Goal: Book appointment/travel/reservation

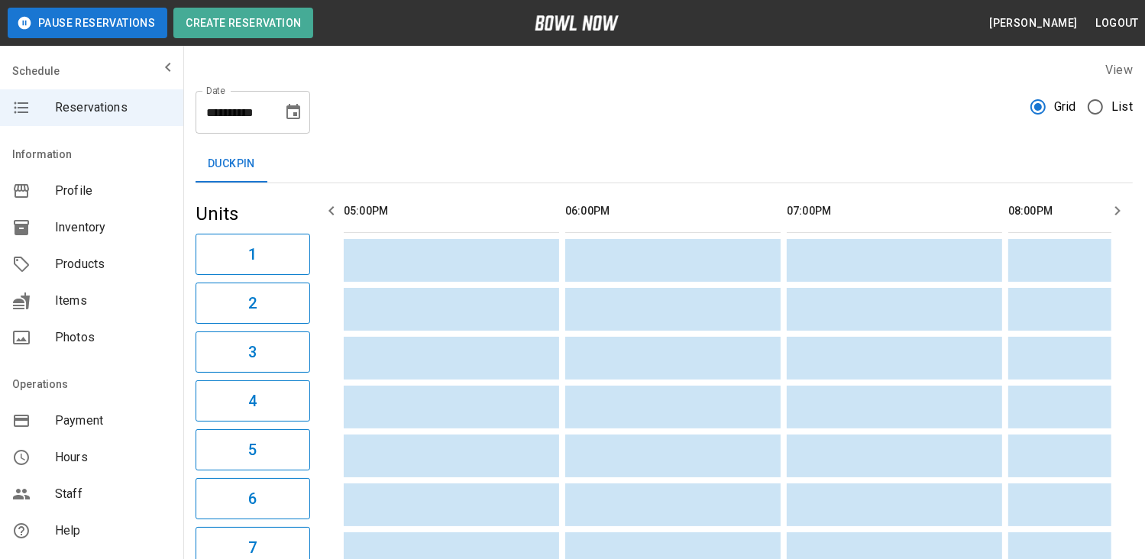
click at [293, 108] on icon "Choose date, selected date is Aug 12, 2025" at bounding box center [293, 111] width 14 height 15
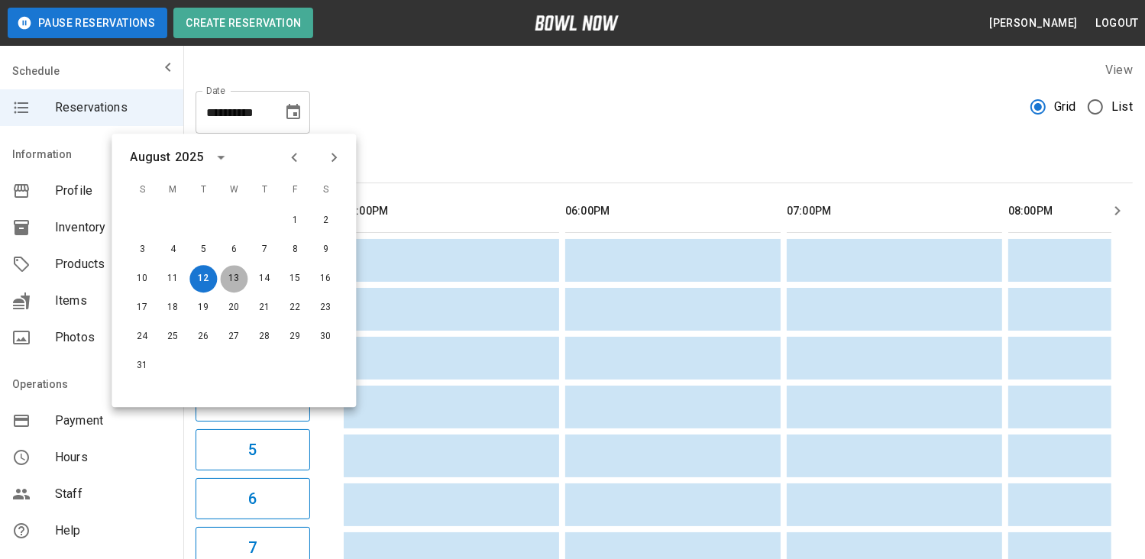
click at [238, 283] on button "13" at bounding box center [233, 278] width 27 height 27
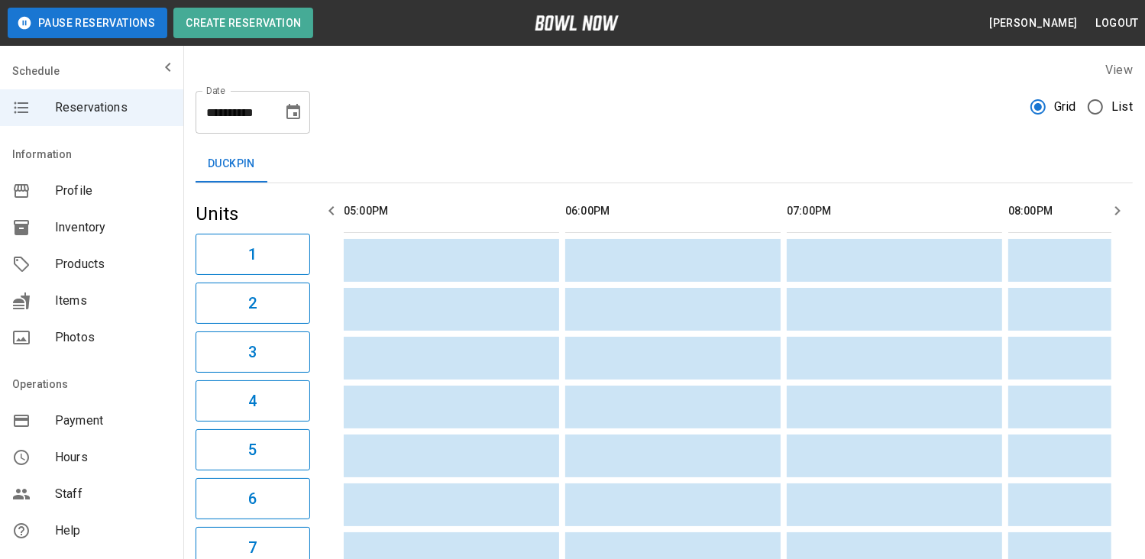
click at [293, 116] on icon "Choose date, selected date is Aug 13, 2025" at bounding box center [293, 112] width 18 height 18
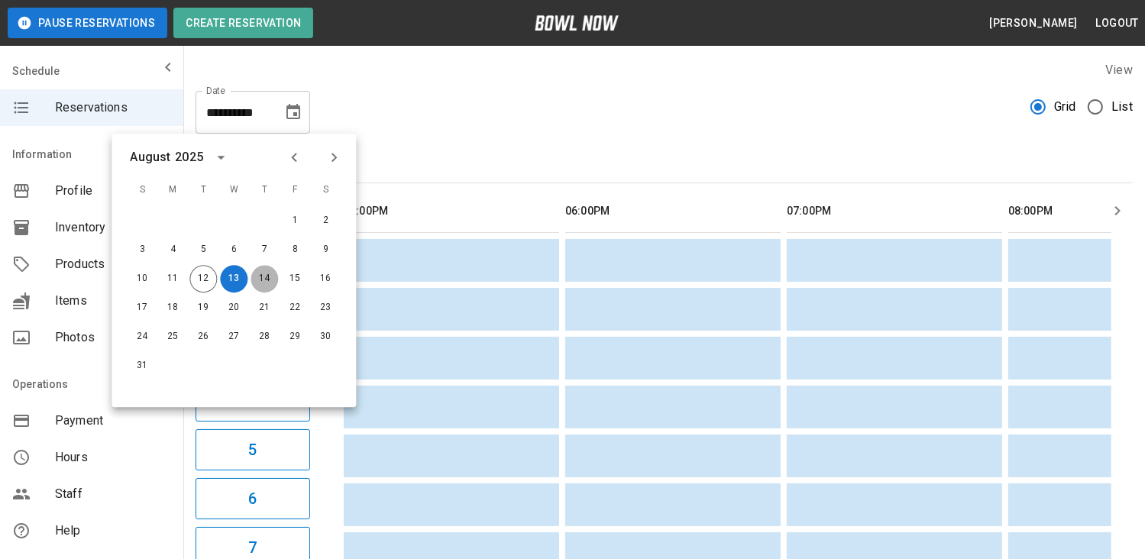
click at [262, 280] on button "14" at bounding box center [264, 278] width 27 height 27
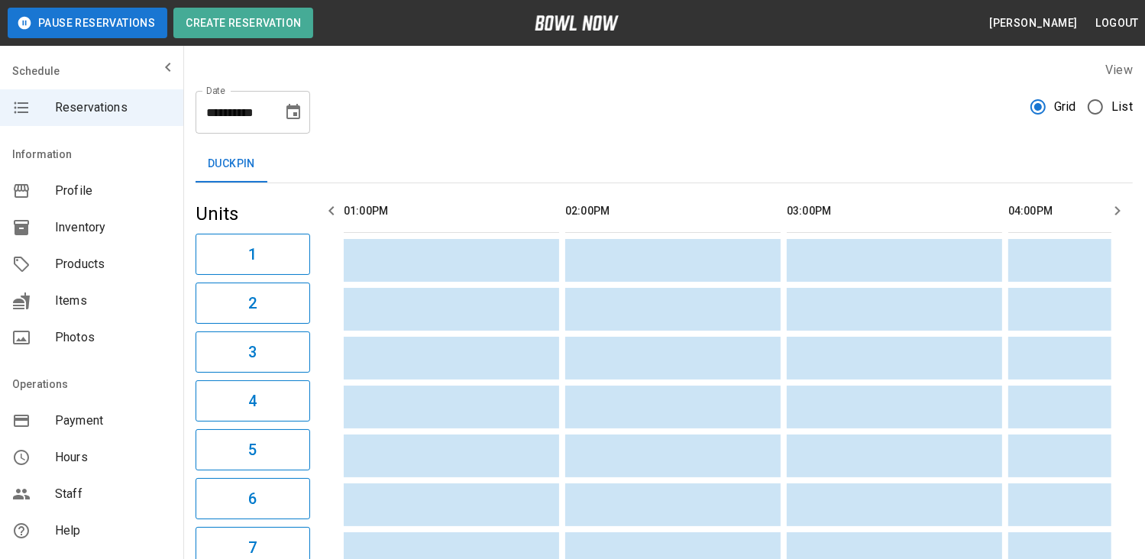
click at [291, 108] on icon "Choose date, selected date is Aug 14, 2025" at bounding box center [293, 111] width 14 height 15
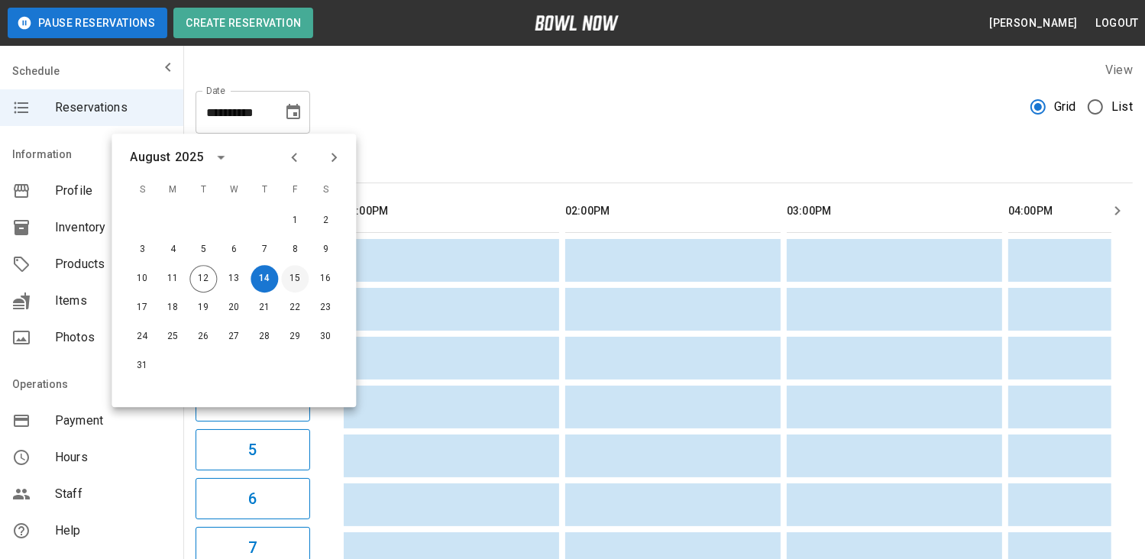
click at [289, 274] on button "15" at bounding box center [294, 278] width 27 height 27
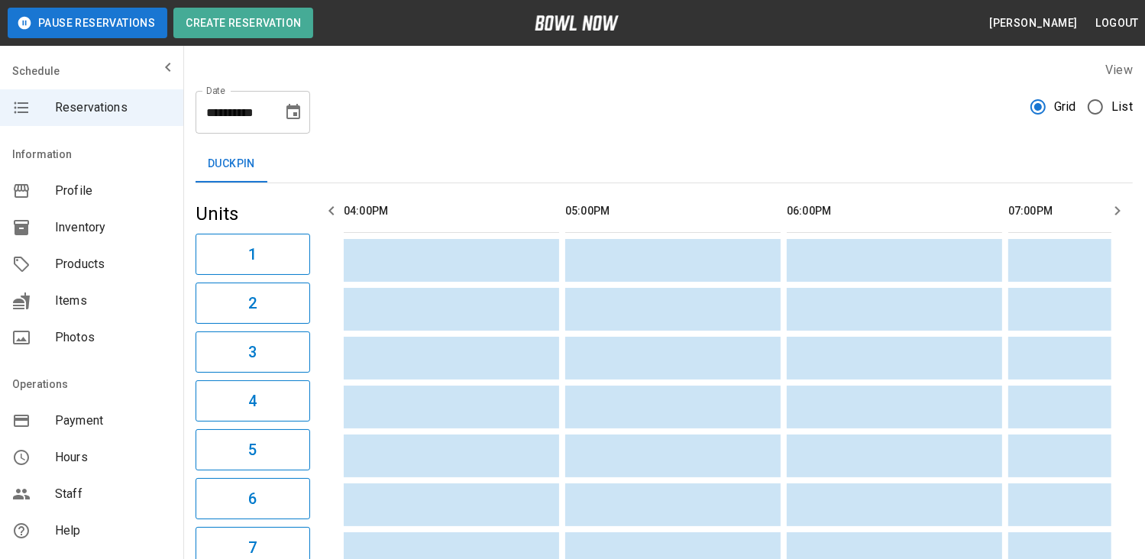
click at [293, 109] on icon "Choose date, selected date is Aug 15, 2025" at bounding box center [293, 112] width 18 height 18
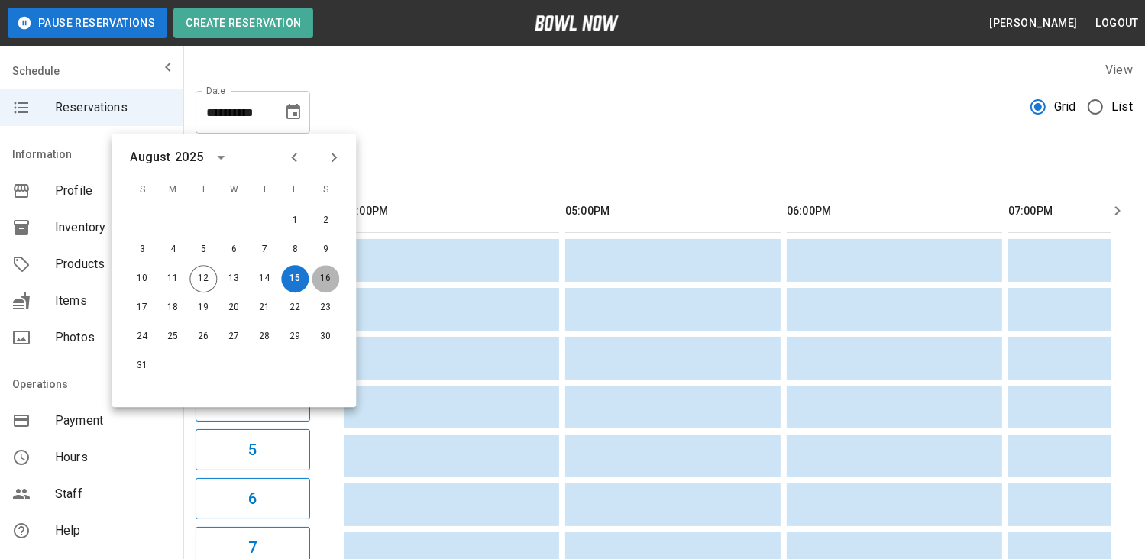
click at [327, 273] on button "16" at bounding box center [325, 278] width 27 height 27
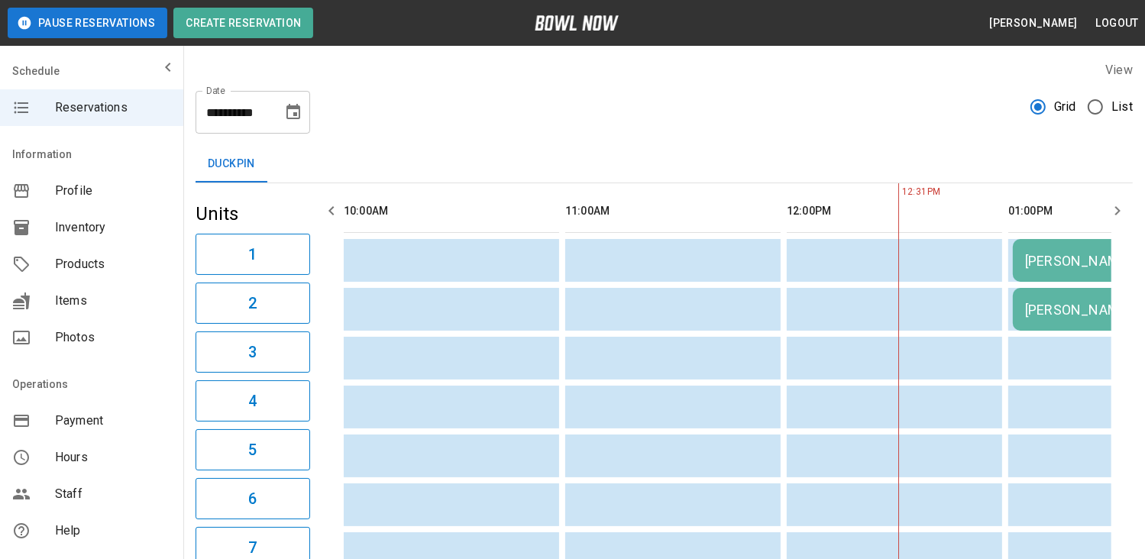
scroll to position [0, 443]
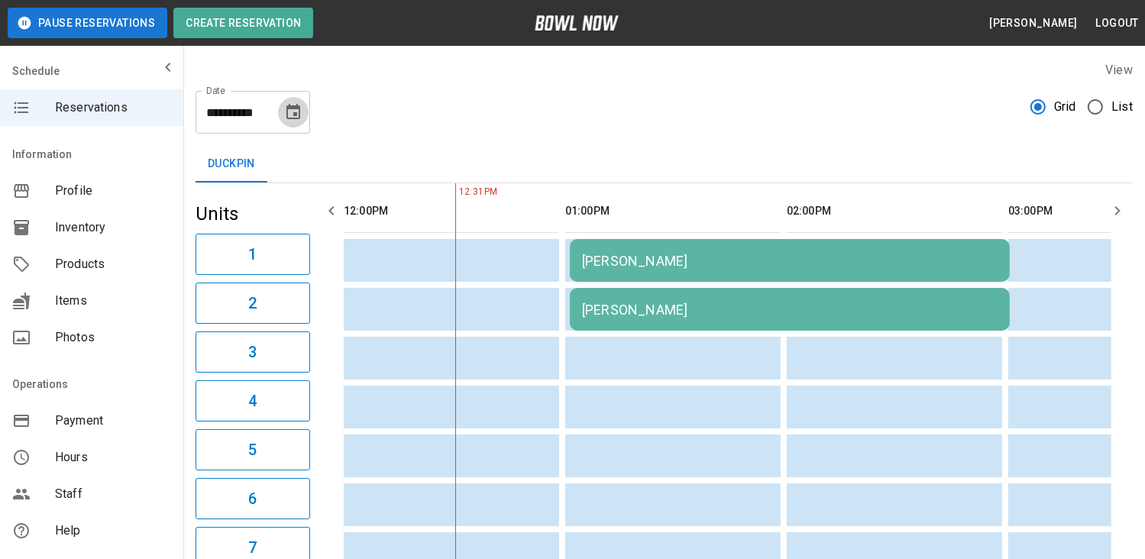
click at [295, 111] on icon "Choose date, selected date is Aug 16, 2025" at bounding box center [293, 112] width 18 height 18
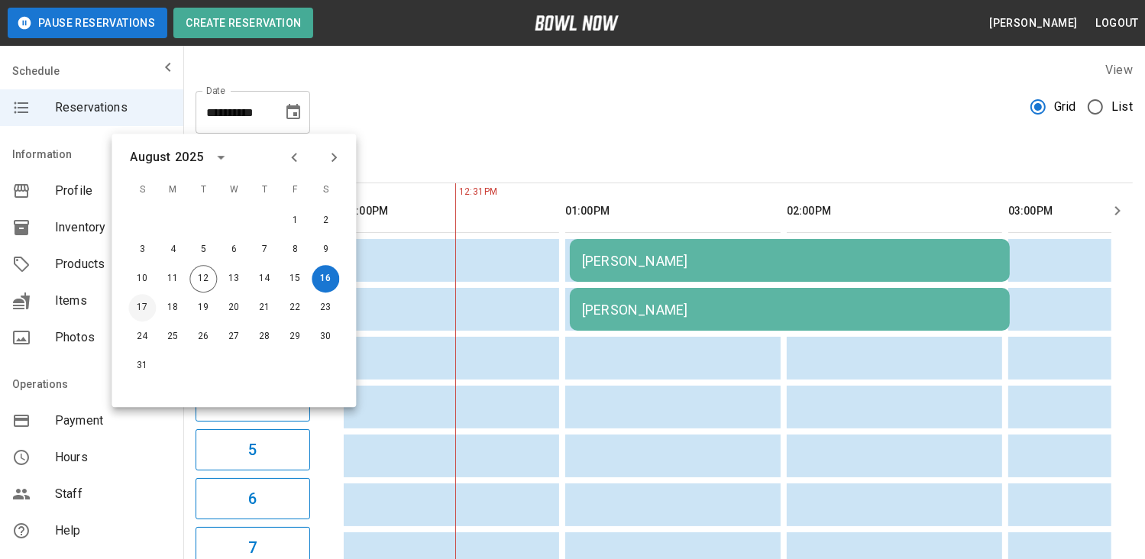
click at [145, 309] on button "17" at bounding box center [141, 307] width 27 height 27
type input "**********"
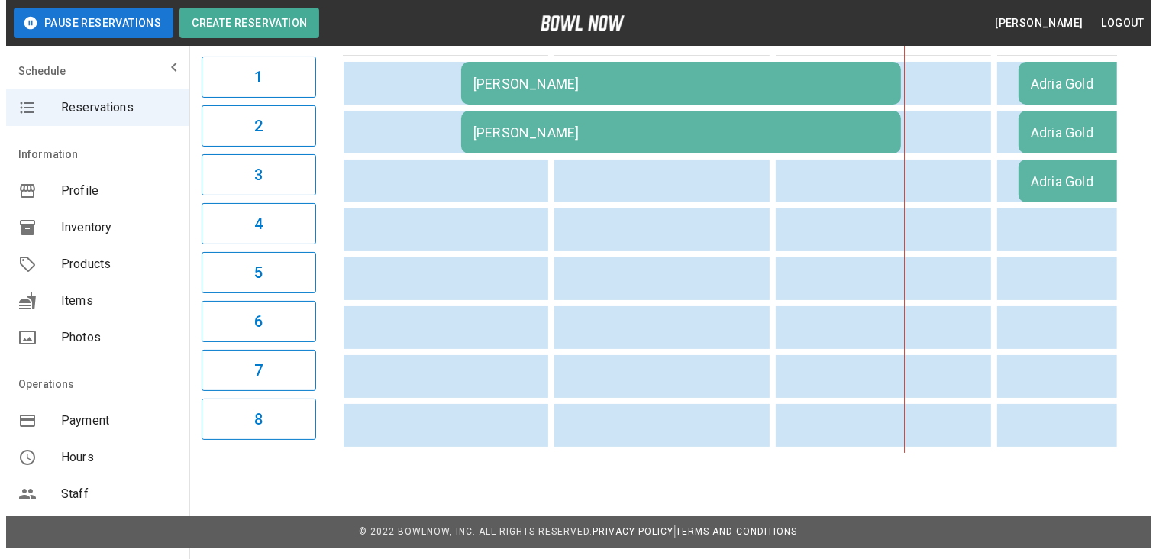
scroll to position [0, 0]
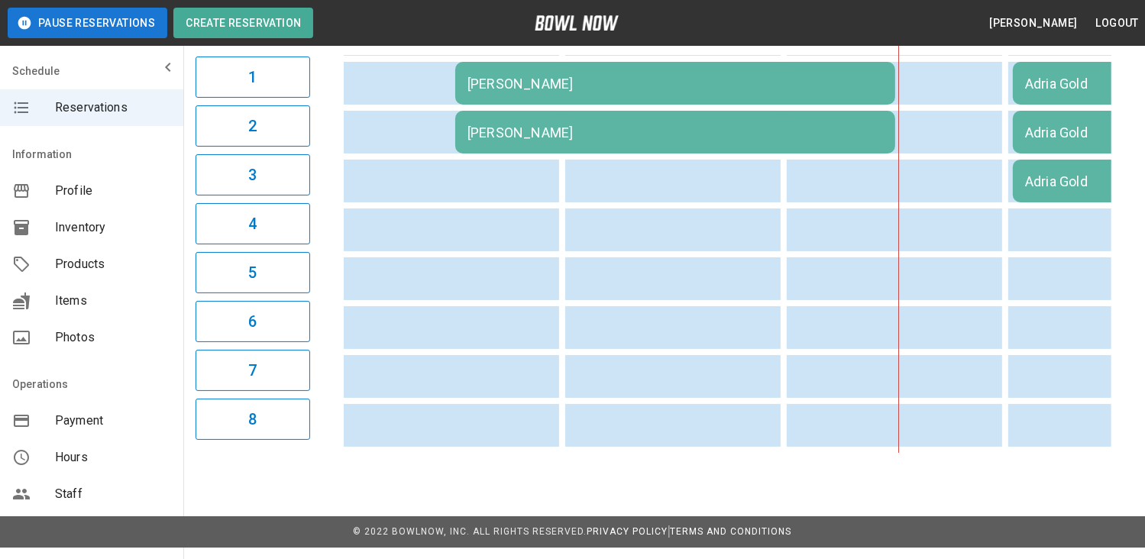
click at [616, 94] on td "[PERSON_NAME]" at bounding box center [675, 83] width 440 height 43
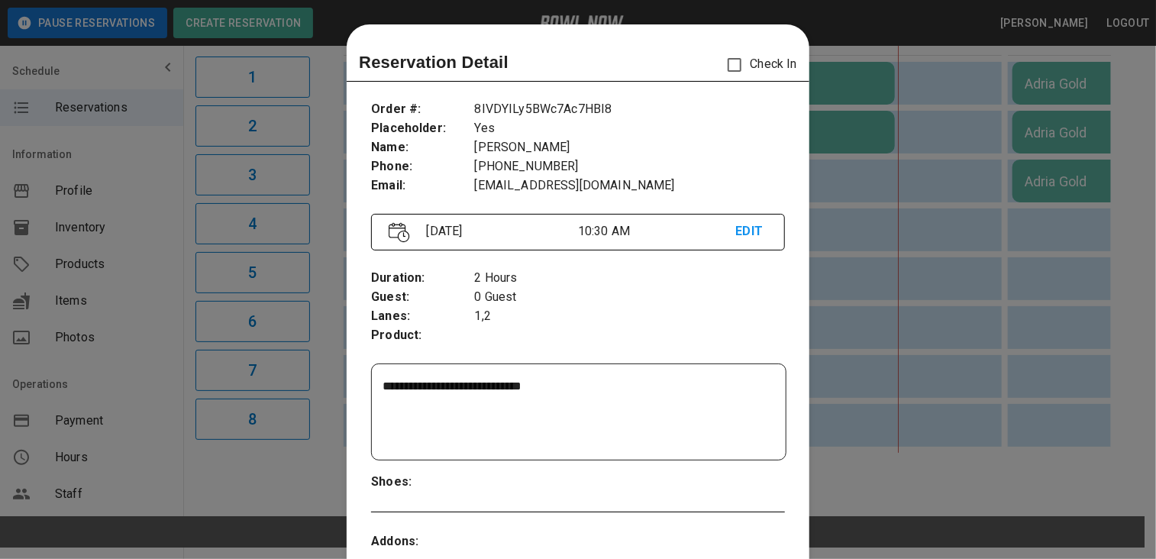
scroll to position [24, 0]
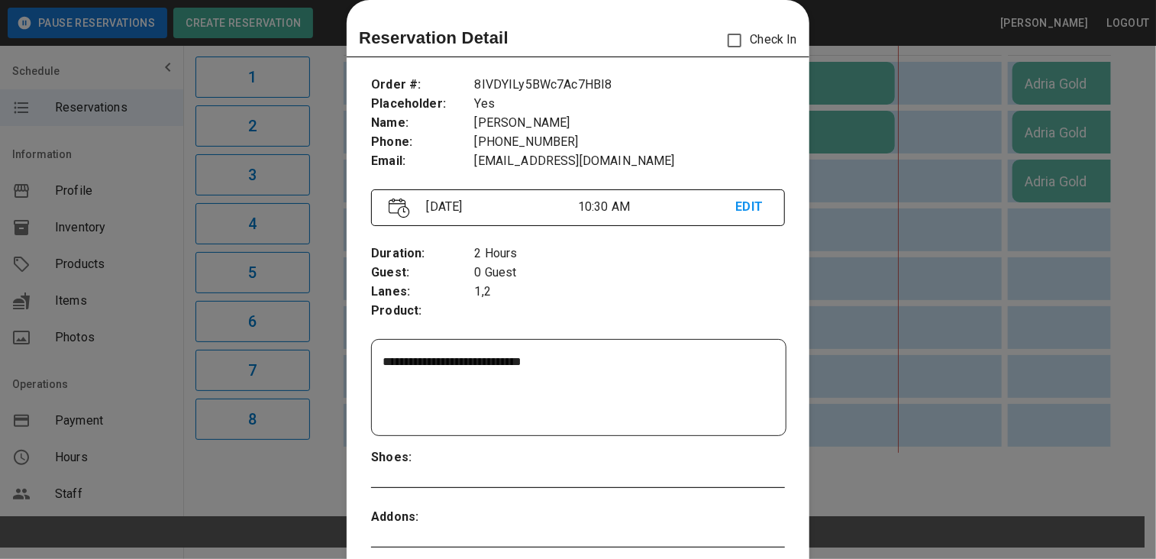
click at [826, 173] on div at bounding box center [578, 279] width 1156 height 559
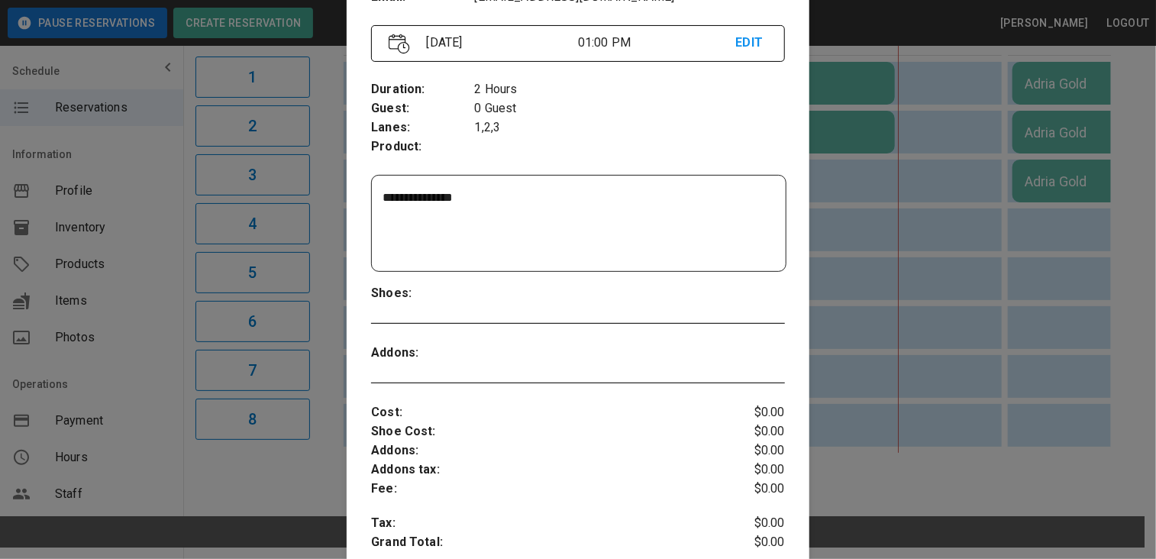
scroll to position [7, 0]
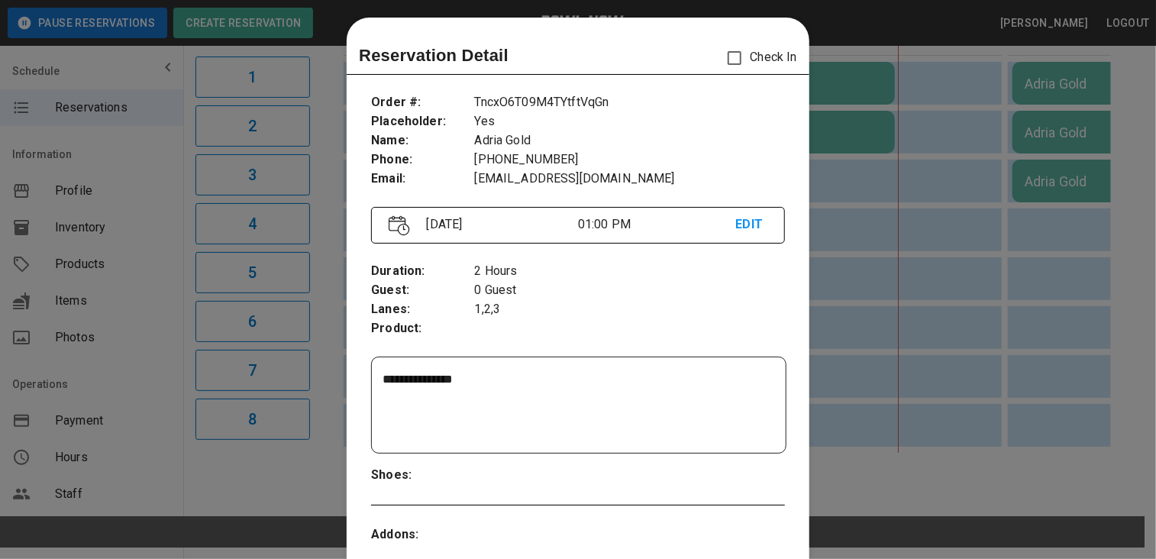
click at [1033, 351] on div at bounding box center [578, 279] width 1156 height 559
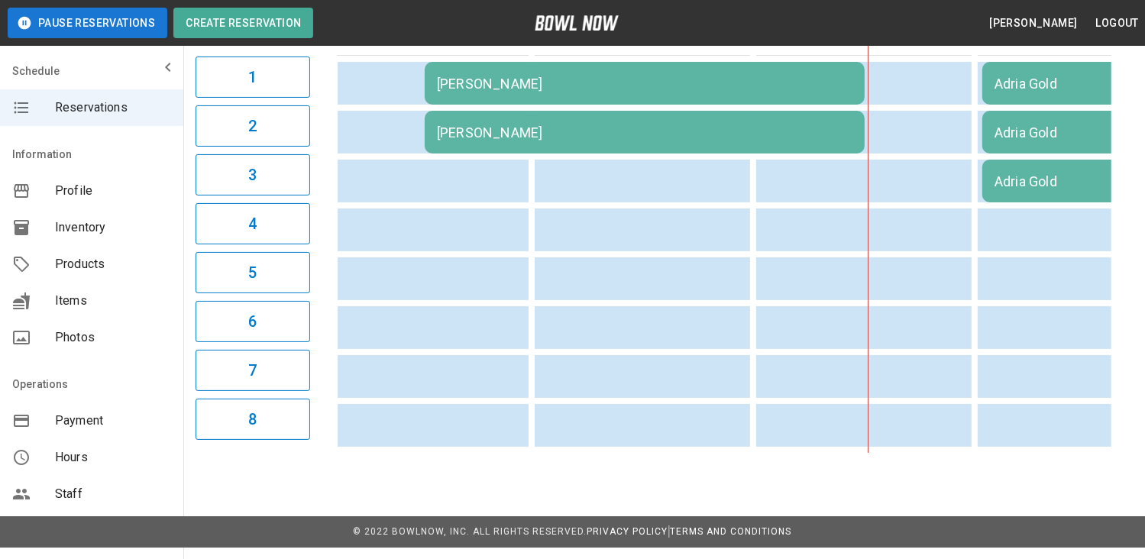
scroll to position [0, 0]
